Goal: Find specific page/section: Find specific page/section

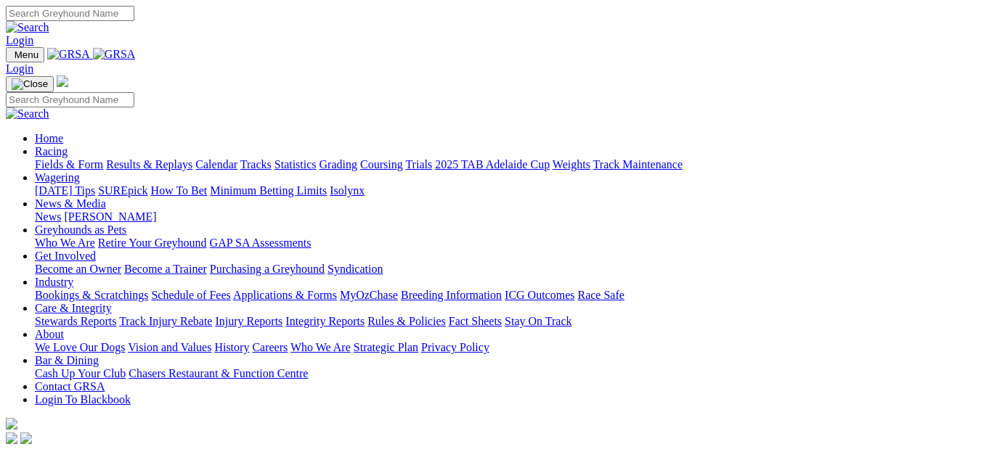
click at [41, 158] on link "Fields & Form" at bounding box center [69, 164] width 68 height 12
